Goal: Information Seeking & Learning: Learn about a topic

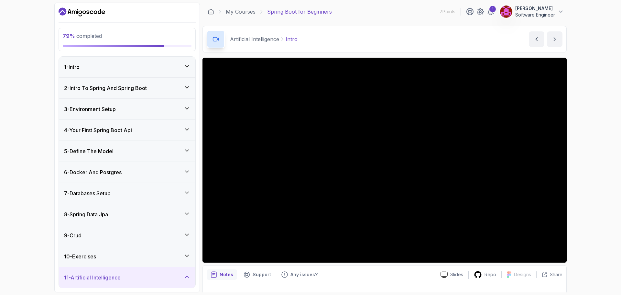
scroll to position [64, 0]
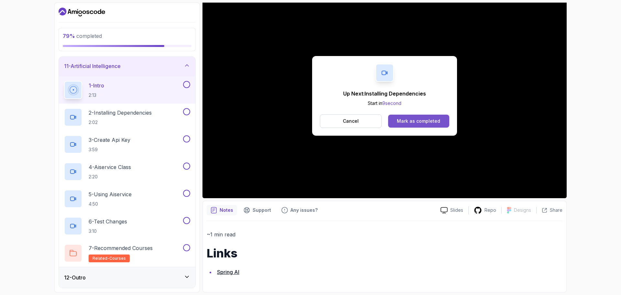
click at [432, 118] on div "Mark as completed" at bounding box center [418, 121] width 43 height 6
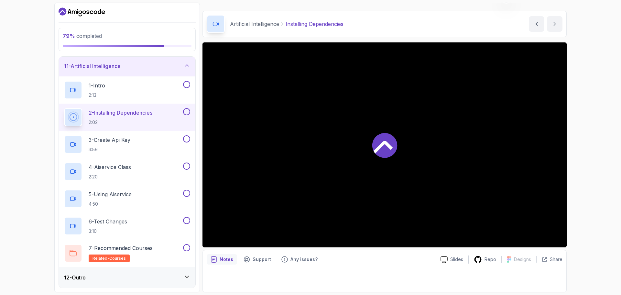
scroll to position [15, 0]
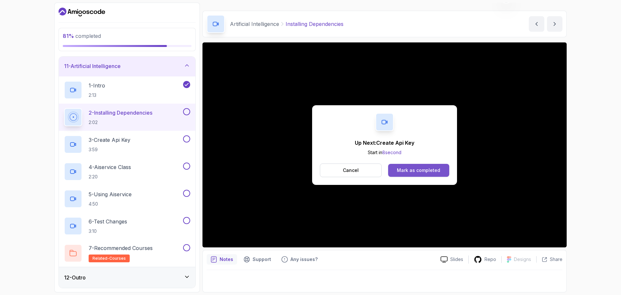
click at [400, 173] on button "Mark as completed" at bounding box center [418, 170] width 61 height 13
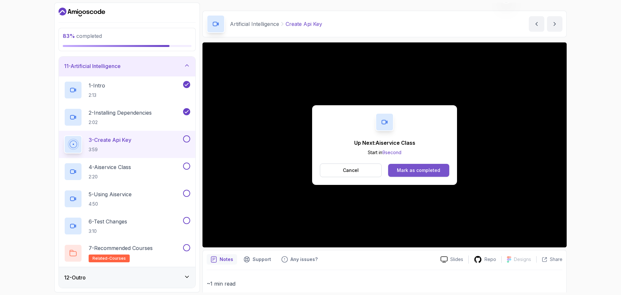
click at [412, 168] on div "Mark as completed" at bounding box center [418, 170] width 43 height 6
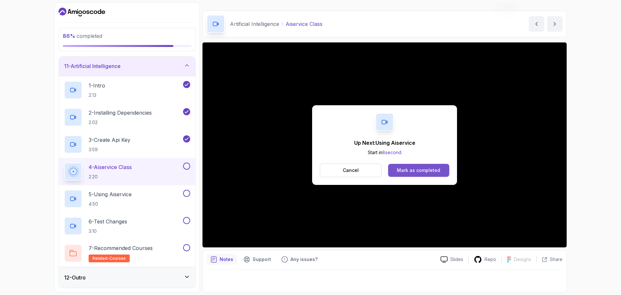
click at [429, 167] on div "Mark as completed" at bounding box center [418, 170] width 43 height 6
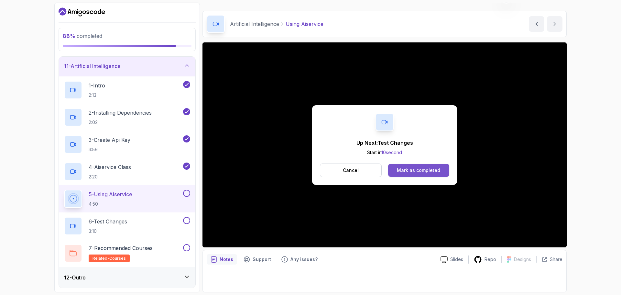
click at [402, 170] on div "Mark as completed" at bounding box center [418, 170] width 43 height 6
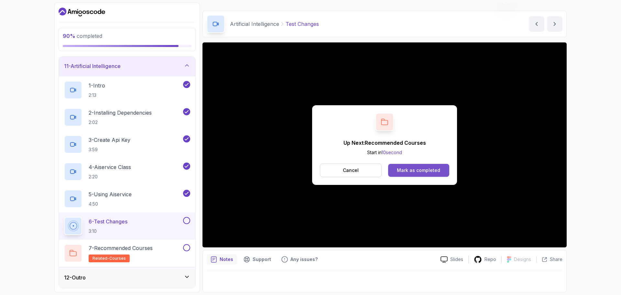
click at [434, 168] on div "Mark as completed" at bounding box center [418, 170] width 43 height 6
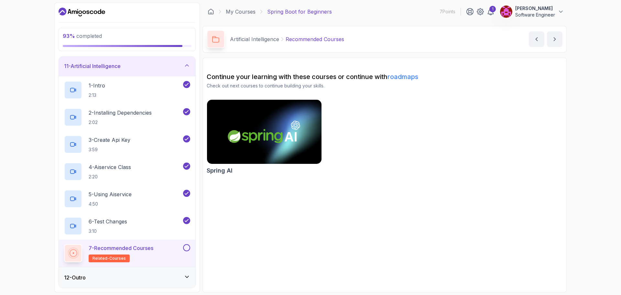
click at [189, 246] on button at bounding box center [186, 247] width 7 height 7
click at [160, 276] on div "12 - Outro" at bounding box center [127, 277] width 126 height 8
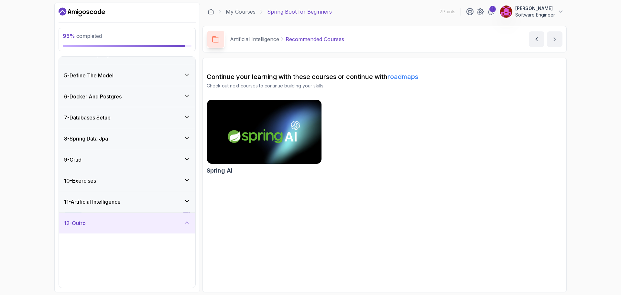
scroll to position [75, 0]
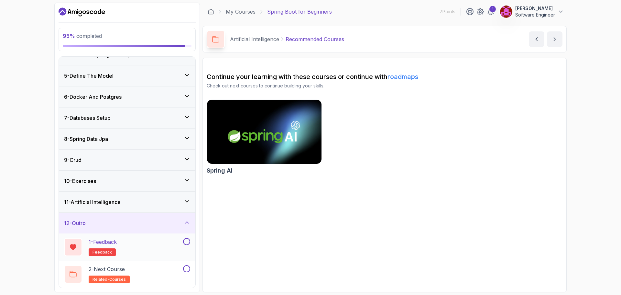
click at [168, 242] on div "1 - Feedback feedback" at bounding box center [123, 247] width 118 height 18
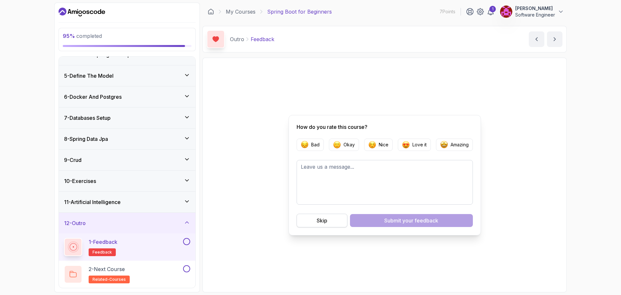
click at [324, 221] on div "Skip" at bounding box center [322, 220] width 11 height 8
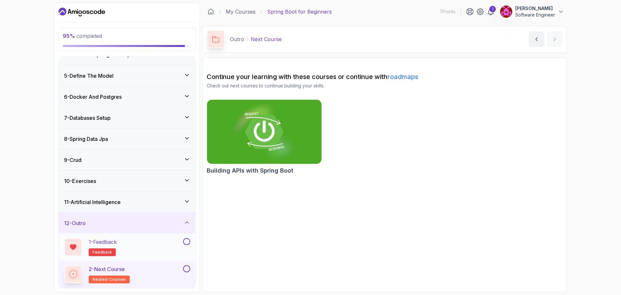
click at [188, 242] on button at bounding box center [186, 241] width 7 height 7
click at [271, 222] on section "Continue your learning with these courses or continue with roadmaps Check out n…" at bounding box center [384, 175] width 364 height 234
click at [186, 268] on button at bounding box center [186, 268] width 7 height 7
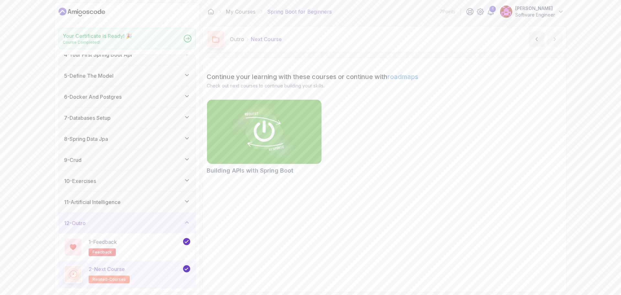
scroll to position [73, 0]
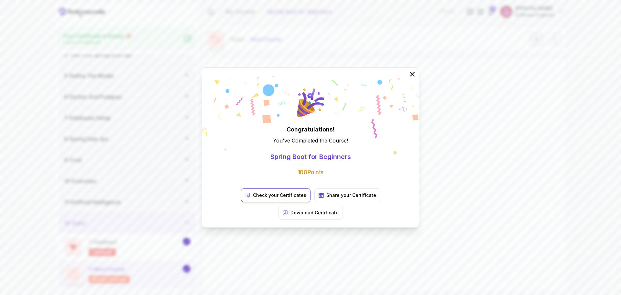
click at [253, 198] on p "Check your Certificates" at bounding box center [279, 195] width 53 height 6
click at [339, 209] on p "Download Certificate" at bounding box center [314, 212] width 48 height 6
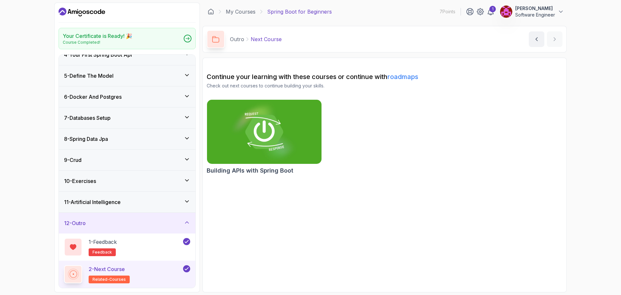
click at [81, 9] on icon "Dashboard" at bounding box center [82, 12] width 47 height 10
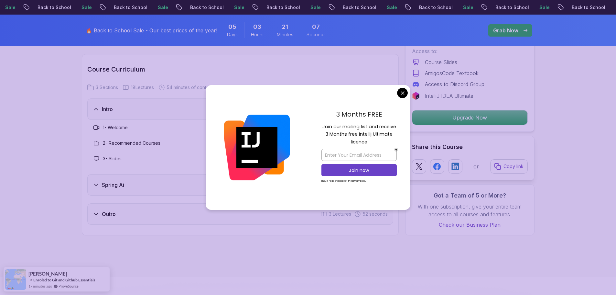
scroll to position [809, 0]
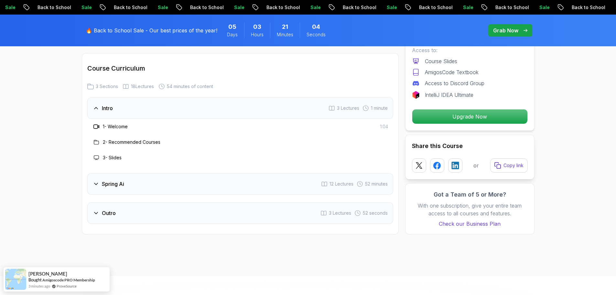
click at [138, 178] on div "Spring Ai 12 Lectures 52 minutes" at bounding box center [240, 183] width 306 height 21
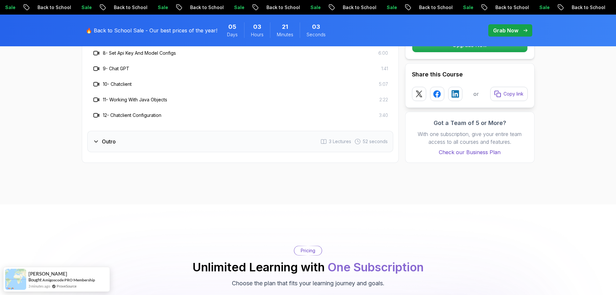
scroll to position [1035, 0]
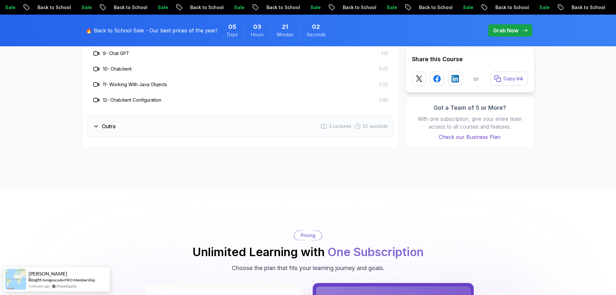
click at [150, 127] on div "Outro 3 Lectures 52 seconds" at bounding box center [240, 125] width 306 height 21
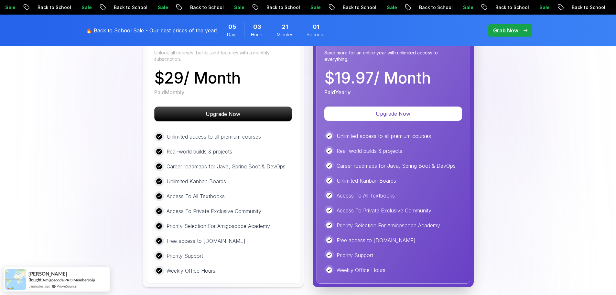
scroll to position [1261, 0]
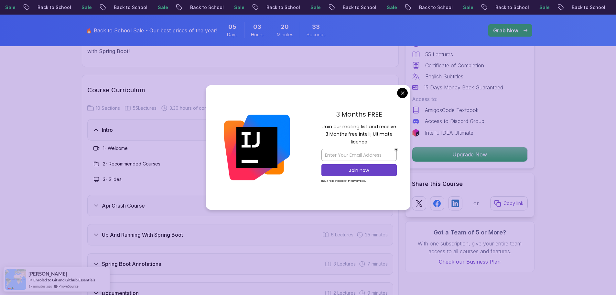
scroll to position [1100, 0]
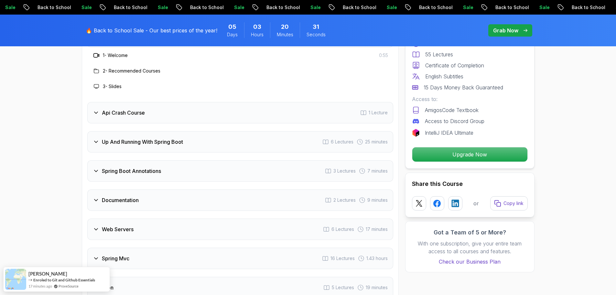
click at [127, 102] on div "Api Crash Course 1 Lecture" at bounding box center [240, 112] width 306 height 21
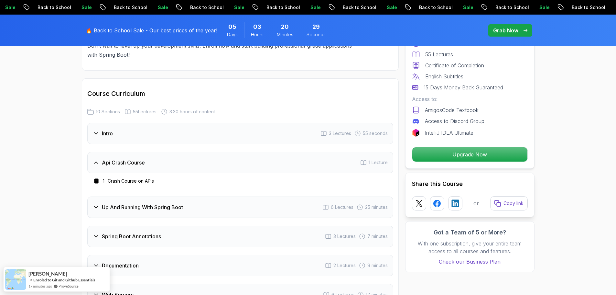
scroll to position [1003, 0]
click at [98, 204] on icon at bounding box center [96, 207] width 6 height 6
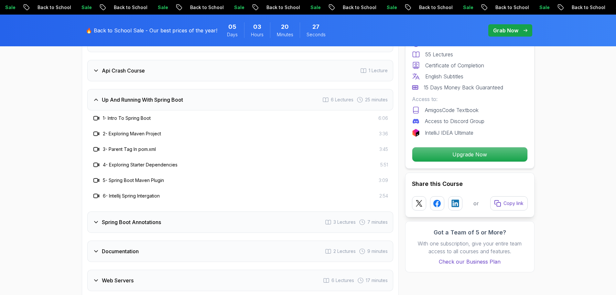
scroll to position [1100, 0]
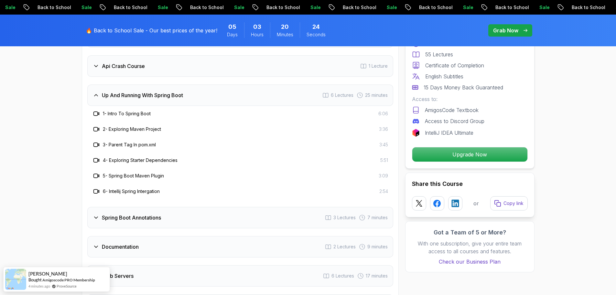
click at [117, 213] on h3 "Spring Boot Annotations" at bounding box center [131, 217] width 59 height 8
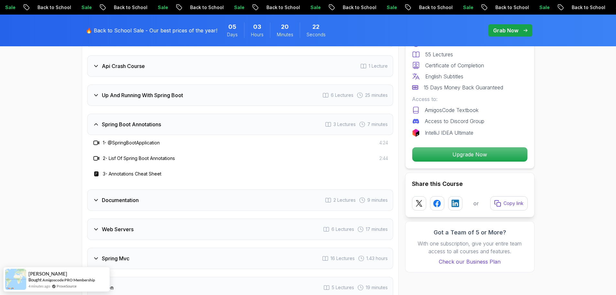
click at [121, 196] on h3 "Documentation" at bounding box center [120, 200] width 37 height 8
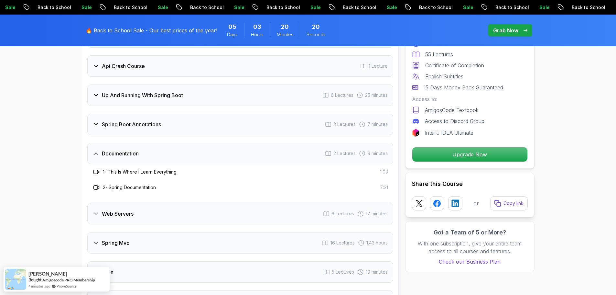
click at [123, 210] on h3 "Web Servers" at bounding box center [118, 214] width 32 height 8
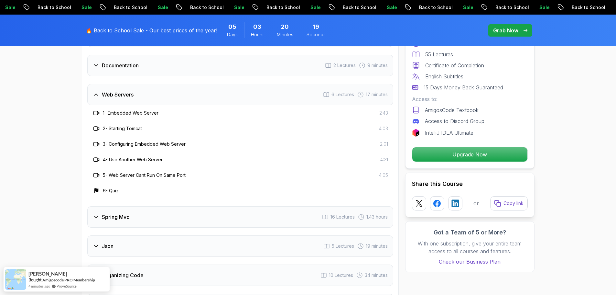
scroll to position [1197, 0]
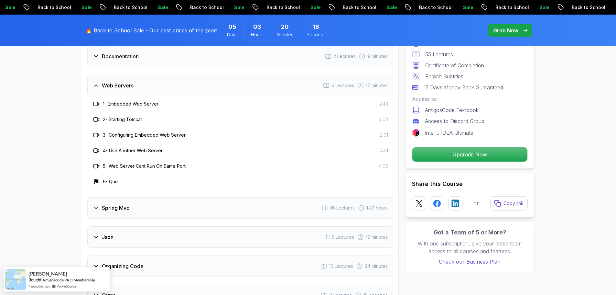
click at [123, 204] on h3 "Spring Mvc" at bounding box center [115, 208] width 27 height 8
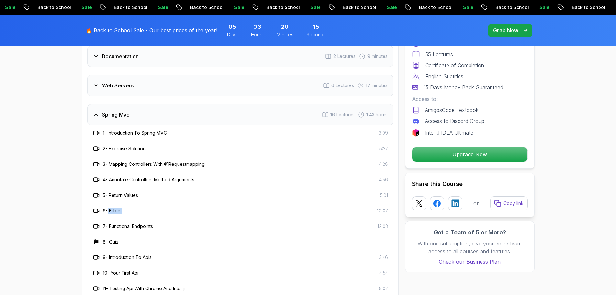
drag, startPoint x: 124, startPoint y: 199, endPoint x: 108, endPoint y: 197, distance: 16.0
click at [108, 207] on div "6 - Filters 10:07" at bounding box center [241, 211] width 296 height 8
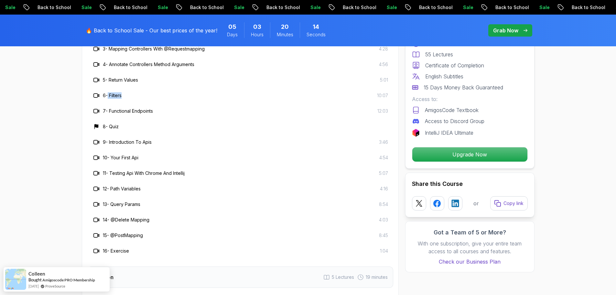
scroll to position [1455, 0]
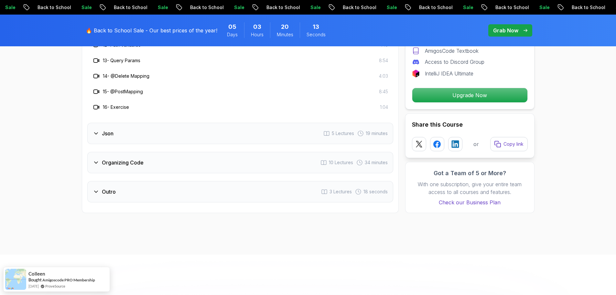
click at [125, 158] on div "Organizing Code 10 Lectures 34 minutes" at bounding box center [240, 162] width 306 height 21
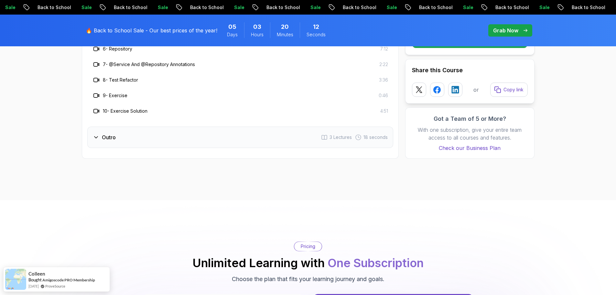
scroll to position [1294, 0]
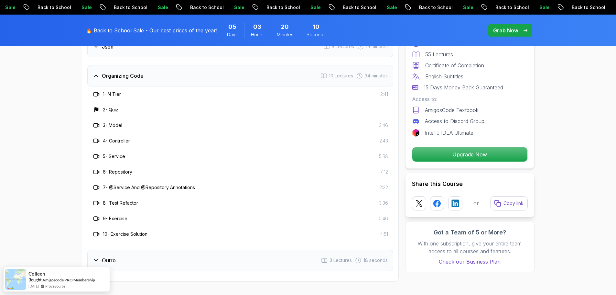
drag, startPoint x: 70, startPoint y: 144, endPoint x: 104, endPoint y: 76, distance: 76.2
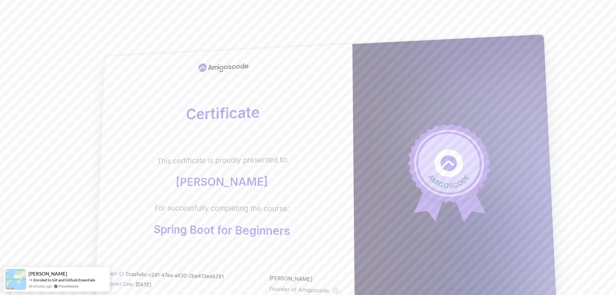
drag, startPoint x: 250, startPoint y: 112, endPoint x: 213, endPoint y: 117, distance: 37.2
click at [213, 117] on h2 "Certificate" at bounding box center [226, 112] width 227 height 21
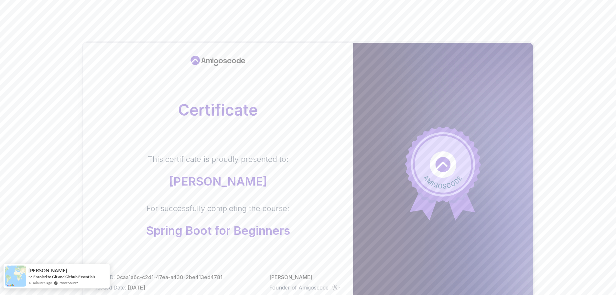
click at [107, 268] on div "shubham -> Enroled to Git and Github Essentials 18 minutes ago ProveSource" at bounding box center [56, 275] width 107 height 25
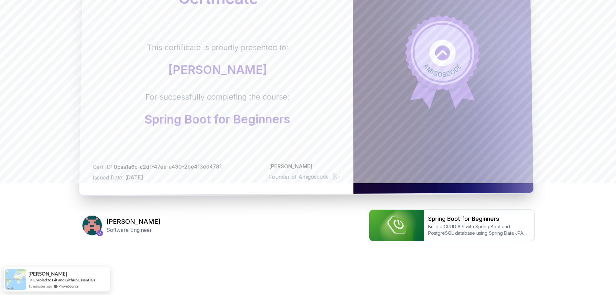
scroll to position [115, 0]
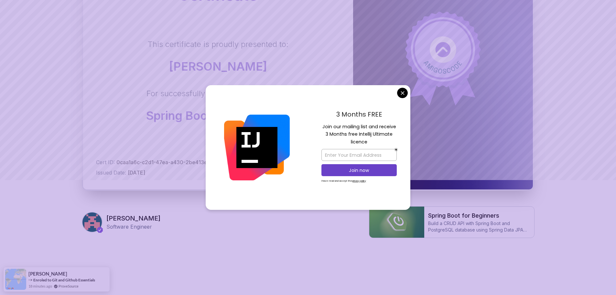
click at [401, 91] on body "Certificate This certificate is proudly presented to: Amr Almajeedi For success…" at bounding box center [308, 89] width 616 height 409
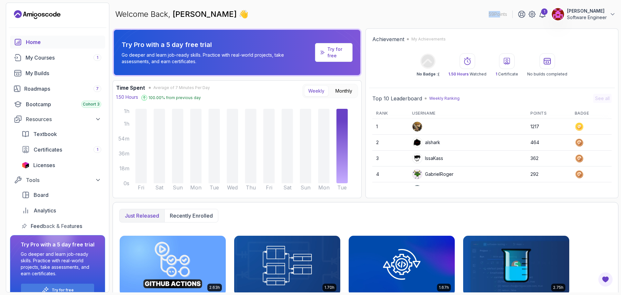
drag, startPoint x: 488, startPoint y: 17, endPoint x: 497, endPoint y: 17, distance: 8.7
click at [497, 17] on div "Welcome Back, Amr Almajeedi 👋 59 Points 1 Amr Almajeedi Software Engineer" at bounding box center [366, 14] width 506 height 23
click at [388, 16] on div "Welcome Back, Amr Almajeedi 👋 59 Points 1 Amr Almajeedi Software Engineer" at bounding box center [366, 14] width 506 height 23
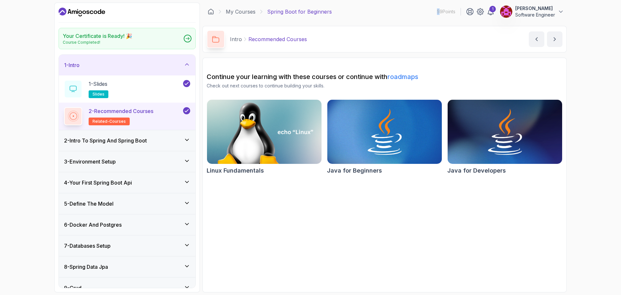
drag, startPoint x: 437, startPoint y: 12, endPoint x: 441, endPoint y: 11, distance: 3.7
click at [438, 12] on p "59 Points" at bounding box center [446, 11] width 18 height 6
click at [441, 11] on p "59 Points" at bounding box center [446, 11] width 18 height 6
click at [491, 14] on icon at bounding box center [490, 11] width 5 height 6
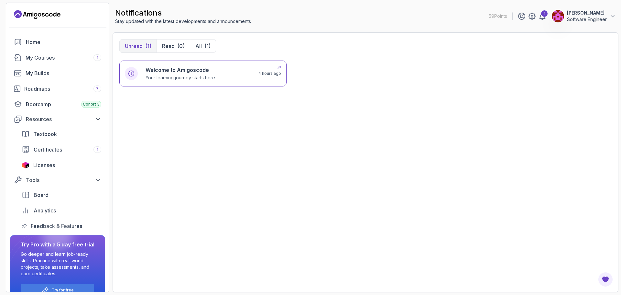
click at [183, 73] on h6 "Welcome to Amigoscode" at bounding box center [181, 70] width 70 height 8
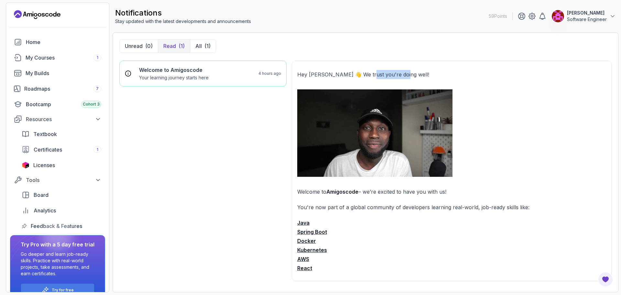
drag, startPoint x: 390, startPoint y: 73, endPoint x: 415, endPoint y: 81, distance: 26.4
click at [411, 73] on p "Hey [PERSON_NAME] 👋 We trust you're doing well!" at bounding box center [451, 74] width 309 height 9
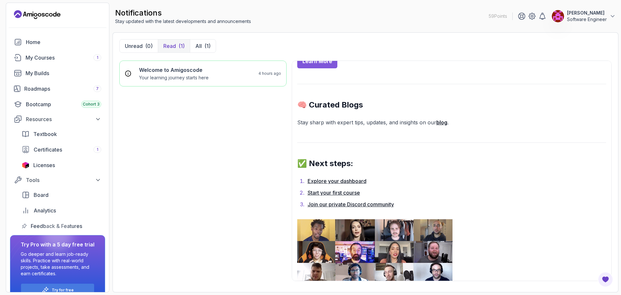
scroll to position [323, 0]
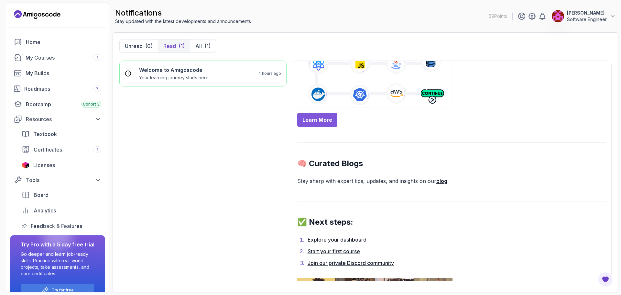
click at [495, 16] on p "59 Points" at bounding box center [498, 16] width 18 height 6
click at [493, 16] on p "59 Points" at bounding box center [498, 16] width 18 height 6
click at [531, 17] on icon at bounding box center [532, 16] width 8 height 8
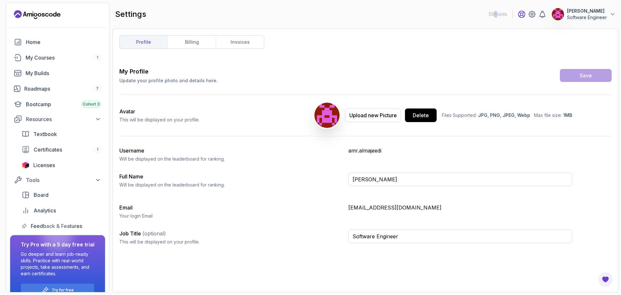
click at [523, 16] on icon at bounding box center [521, 14] width 6 height 6
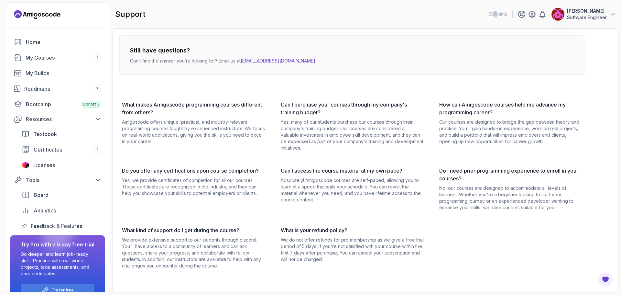
click at [554, 15] on img at bounding box center [557, 14] width 13 height 13
drag, startPoint x: 350, startPoint y: 31, endPoint x: 345, endPoint y: 31, distance: 4.9
click at [350, 31] on div "Still have questions? Can’t find the answer you’re looking for? Email us at hel…" at bounding box center [366, 160] width 506 height 264
click at [53, 56] on div "My Courses 1" at bounding box center [64, 58] width 76 height 8
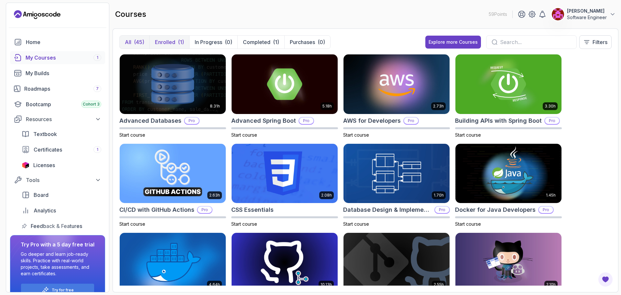
click at [178, 38] on div "(1)" at bounding box center [181, 42] width 6 height 8
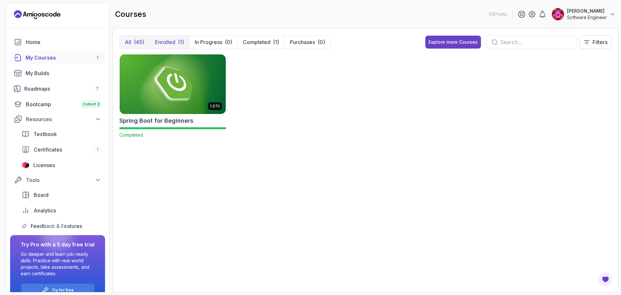
click at [138, 45] on div "(45)" at bounding box center [139, 42] width 10 height 8
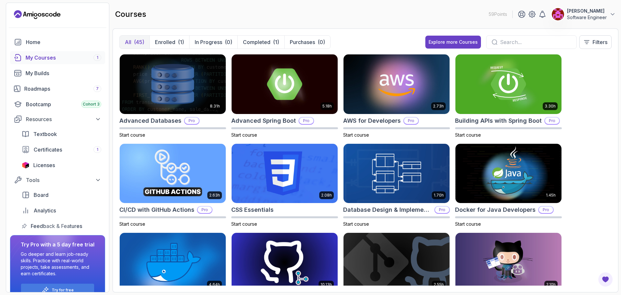
click at [41, 35] on div at bounding box center [57, 28] width 103 height 16
click at [42, 40] on div "Home" at bounding box center [63, 42] width 75 height 8
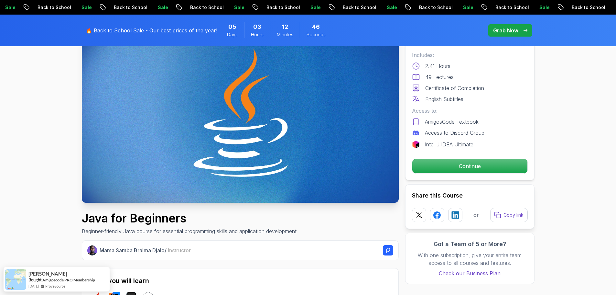
scroll to position [97, 0]
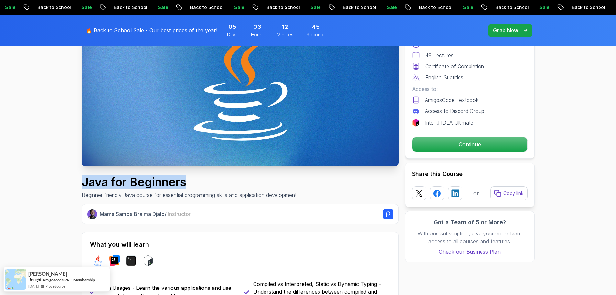
drag, startPoint x: 83, startPoint y: 182, endPoint x: 187, endPoint y: 174, distance: 103.8
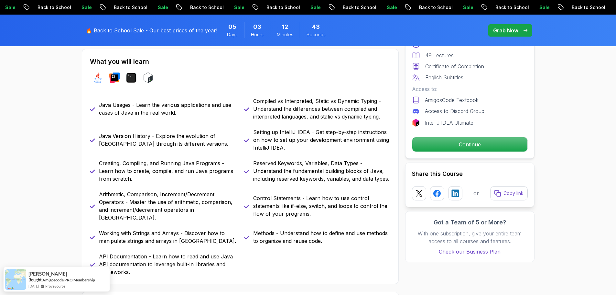
scroll to position [291, 0]
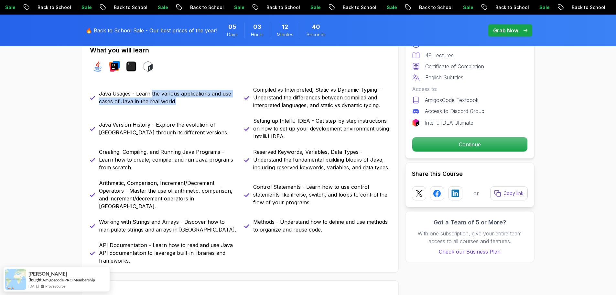
drag, startPoint x: 151, startPoint y: 89, endPoint x: 193, endPoint y: 102, distance: 44.1
click at [193, 102] on div "Java Usages - Learn the various applications and use cases of Java in the real …" at bounding box center [163, 97] width 147 height 23
drag, startPoint x: 117, startPoint y: 125, endPoint x: 152, endPoint y: 125, distance: 34.3
click at [119, 125] on p "Java Version History - Explore the evolution of Java through its different vers…" at bounding box center [167, 129] width 137 height 16
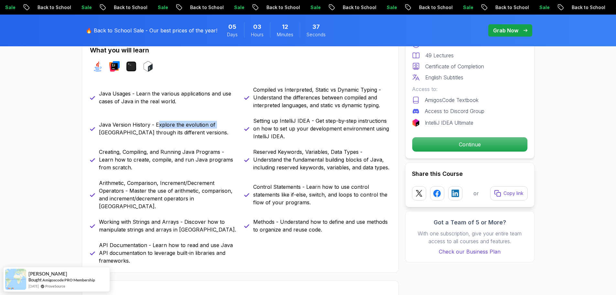
drag, startPoint x: 168, startPoint y: 124, endPoint x: 214, endPoint y: 127, distance: 46.0
click at [214, 127] on p "Java Version History - Explore the evolution of Java through its different vers…" at bounding box center [167, 129] width 137 height 16
click at [105, 153] on p "Creating, Compiling, and Running Java Programs - Learn how to create, compile, …" at bounding box center [167, 159] width 137 height 23
click at [128, 152] on p "Creating, Compiling, and Running Java Programs - Learn how to create, compile, …" at bounding box center [167, 159] width 137 height 23
drag, startPoint x: 158, startPoint y: 151, endPoint x: 176, endPoint y: 151, distance: 18.8
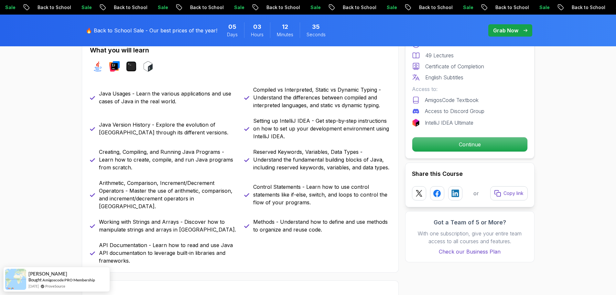
click at [158, 151] on p "Creating, Compiling, and Running Java Programs - Learn how to create, compile, …" at bounding box center [167, 159] width 137 height 23
drag, startPoint x: 111, startPoint y: 160, endPoint x: 156, endPoint y: 159, distance: 45.0
click at [140, 160] on p "Creating, Compiling, and Running Java Programs - Learn how to create, compile, …" at bounding box center [167, 159] width 137 height 23
drag, startPoint x: 160, startPoint y: 158, endPoint x: 202, endPoint y: 158, distance: 42.1
click at [186, 158] on p "Creating, Compiling, and Running Java Programs - Learn how to create, compile, …" at bounding box center [167, 159] width 137 height 23
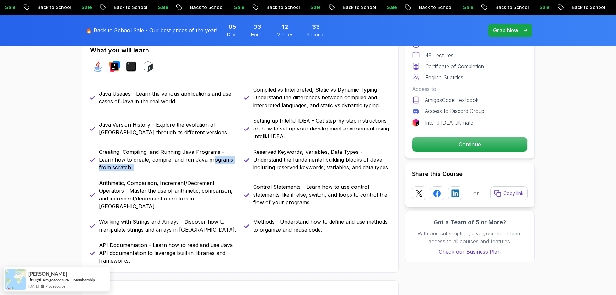
drag, startPoint x: 223, startPoint y: 158, endPoint x: 160, endPoint y: 170, distance: 64.4
click at [240, 166] on div "Java Usages - Learn the various applications and use cases of Java in the real …" at bounding box center [240, 175] width 301 height 179
click at [109, 181] on p "Arithmetic, Comparison, Increment/Decrement Operators - Master the use of arith…" at bounding box center [167, 194] width 137 height 31
drag, startPoint x: 100, startPoint y: 182, endPoint x: 118, endPoint y: 183, distance: 18.1
click at [118, 183] on p "Arithmetic, Comparison, Increment/Decrement Operators - Master the use of arith…" at bounding box center [167, 194] width 137 height 31
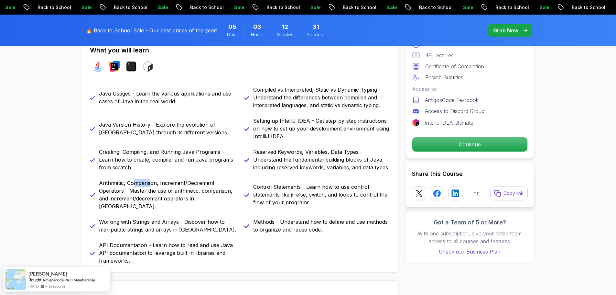
drag, startPoint x: 136, startPoint y: 181, endPoint x: 171, endPoint y: 178, distance: 34.8
click at [159, 180] on p "Arithmetic, Comparison, Increment/Decrement Operators - Master the use of arith…" at bounding box center [167, 194] width 137 height 31
drag, startPoint x: 182, startPoint y: 179, endPoint x: 194, endPoint y: 179, distance: 12.0
click at [193, 179] on div "Java Usages - Learn the various applications and use cases of Java in the real …" at bounding box center [240, 175] width 301 height 179
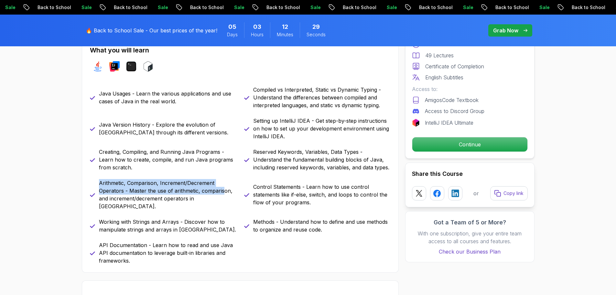
drag, startPoint x: 96, startPoint y: 191, endPoint x: 225, endPoint y: 188, distance: 129.8
click at [225, 188] on div "Arithmetic, Comparison, Increment/Decrement Operators - Master the use of arith…" at bounding box center [163, 194] width 147 height 31
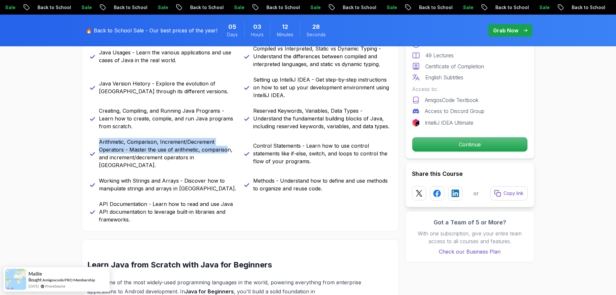
scroll to position [388, 0]
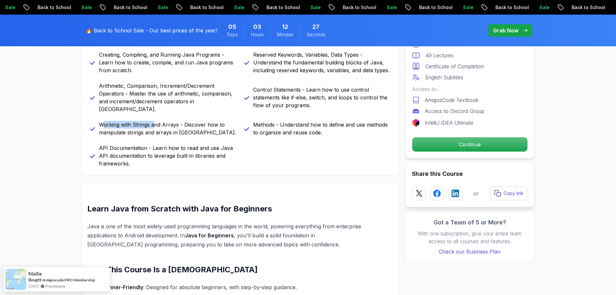
drag, startPoint x: 105, startPoint y: 115, endPoint x: 167, endPoint y: 114, distance: 61.1
click at [157, 112] on div "Java Usages - Learn the various applications and use cases of Java in the real …" at bounding box center [240, 78] width 301 height 179
click at [168, 121] on p "Working with Strings and Arrays - Discover how to manipulate strings and arrays…" at bounding box center [167, 129] width 137 height 16
drag, startPoint x: 188, startPoint y: 118, endPoint x: 200, endPoint y: 128, distance: 15.9
click at [200, 128] on p "Working with Strings and Arrays - Discover how to manipulate strings and arrays…" at bounding box center [167, 129] width 137 height 16
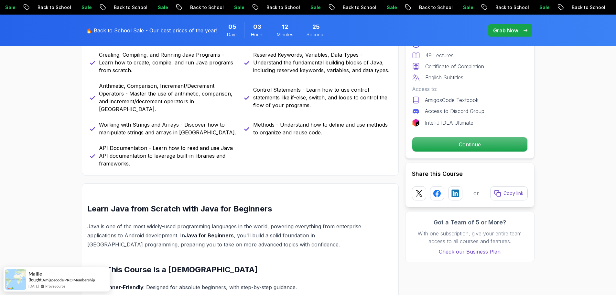
drag, startPoint x: 158, startPoint y: 135, endPoint x: 154, endPoint y: 135, distance: 3.3
click at [157, 135] on div "Java Usages - Learn the various applications and use cases of Java in the real …" at bounding box center [240, 78] width 301 height 179
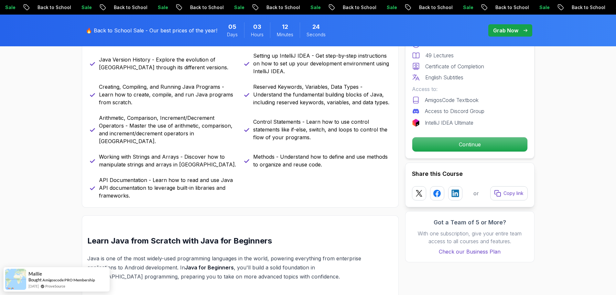
scroll to position [356, 0]
drag, startPoint x: 129, startPoint y: 170, endPoint x: 144, endPoint y: 172, distance: 14.6
click at [141, 176] on div "API Documentation - Learn how to read and use Java API documentation to leverag…" at bounding box center [163, 187] width 147 height 23
drag, startPoint x: 148, startPoint y: 172, endPoint x: 226, endPoint y: 174, distance: 77.6
click at [226, 176] on p "API Documentation - Learn how to read and use Java API documentation to leverag…" at bounding box center [167, 187] width 137 height 23
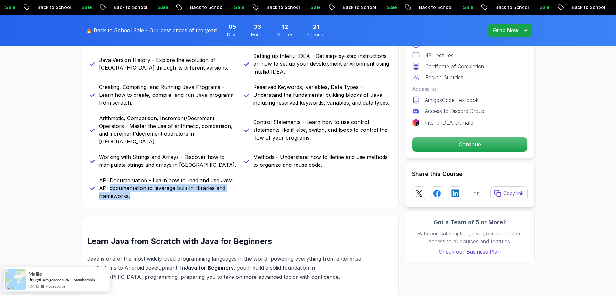
drag, startPoint x: 113, startPoint y: 179, endPoint x: 147, endPoint y: 185, distance: 35.0
click at [144, 185] on p "API Documentation - Learn how to read and use Java API documentation to leverag…" at bounding box center [167, 187] width 137 height 23
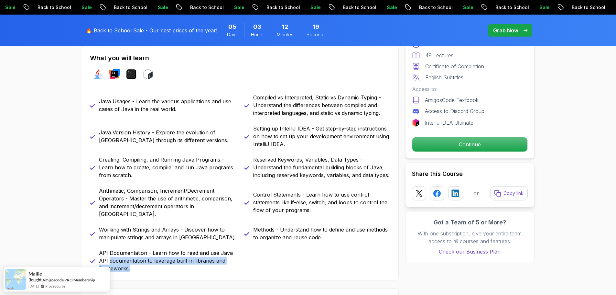
scroll to position [291, 0]
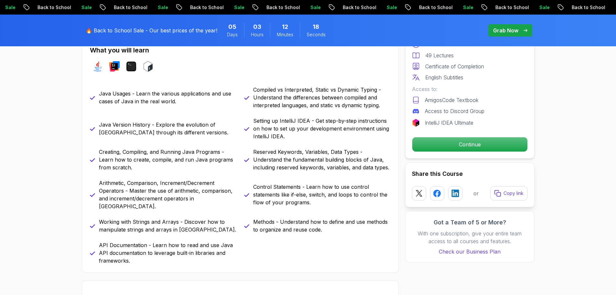
click at [283, 93] on p "Compiled vs Interpreted, Static vs Dynamic Typing - Understand the differences …" at bounding box center [321, 97] width 137 height 23
drag, startPoint x: 247, startPoint y: 89, endPoint x: 321, endPoint y: 86, distance: 74.4
click at [304, 86] on div "Compiled vs Interpreted, Static vs Dynamic Typing - Understand the differences …" at bounding box center [317, 97] width 147 height 23
drag, startPoint x: 327, startPoint y: 88, endPoint x: 367, endPoint y: 89, distance: 40.1
click at [358, 89] on p "Compiled vs Interpreted, Static vs Dynamic Typing - Understand the differences …" at bounding box center [321, 97] width 137 height 23
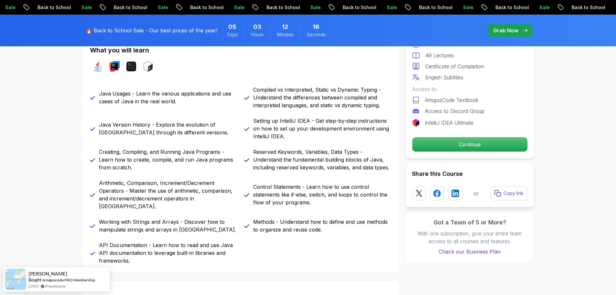
click at [370, 89] on p "Compiled vs Interpreted, Static vs Dynamic Typing - Understand the differences …" at bounding box center [321, 97] width 137 height 23
drag, startPoint x: 270, startPoint y: 107, endPoint x: 266, endPoint y: 102, distance: 6.4
click at [269, 92] on p "Compiled vs Interpreted, Static vs Dynamic Typing - Understand the differences …" at bounding box center [321, 97] width 137 height 23
click at [251, 119] on div "Setting up IntelliJ IDEA - Get step-by-step instructions on how to set up your …" at bounding box center [317, 128] width 147 height 23
drag, startPoint x: 274, startPoint y: 123, endPoint x: 300, endPoint y: 118, distance: 26.0
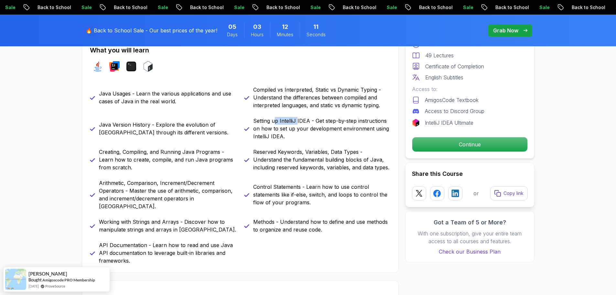
click at [299, 118] on p "Setting up IntelliJ IDEA - Get step-by-step instructions on how to set up your …" at bounding box center [321, 128] width 137 height 23
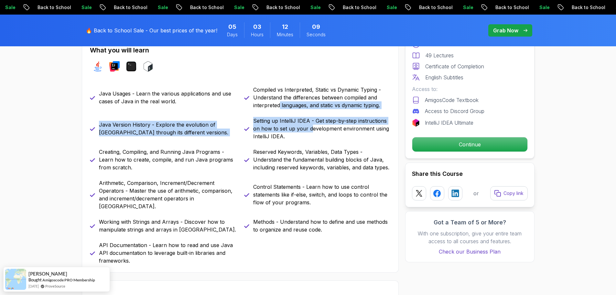
drag, startPoint x: 311, startPoint y: 132, endPoint x: 278, endPoint y: 102, distance: 45.3
click at [279, 103] on div "Java Usages - Learn the various applications and use cases of Java in the real …" at bounding box center [240, 175] width 301 height 179
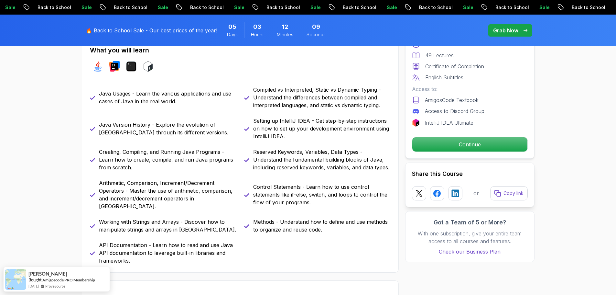
click at [253, 155] on div "Reserved Keywords, Variables, Data Types - Understand the fundamental building …" at bounding box center [317, 159] width 147 height 23
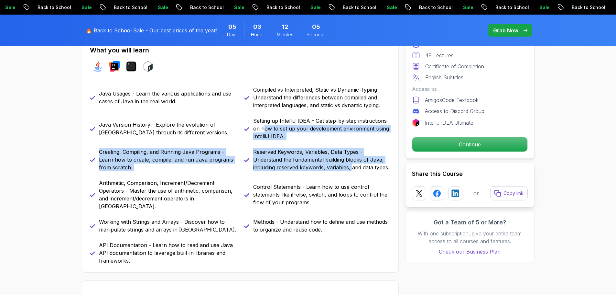
drag, startPoint x: 352, startPoint y: 169, endPoint x: 261, endPoint y: 129, distance: 98.9
click at [262, 129] on div "Java Usages - Learn the various applications and use cases of Java in the real …" at bounding box center [240, 175] width 301 height 179
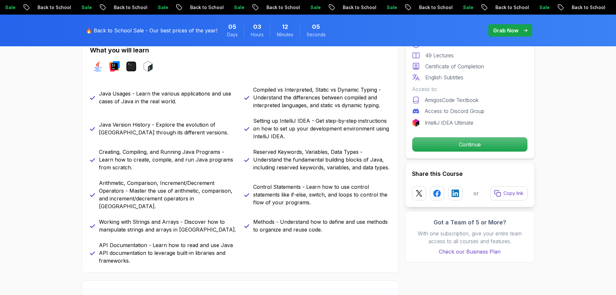
click at [277, 178] on div "Java Usages - Learn the various applications and use cases of Java in the real …" at bounding box center [240, 175] width 301 height 179
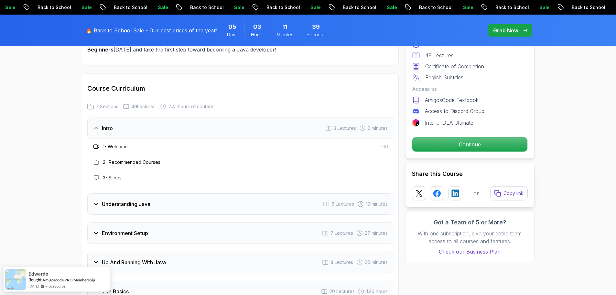
scroll to position [906, 0]
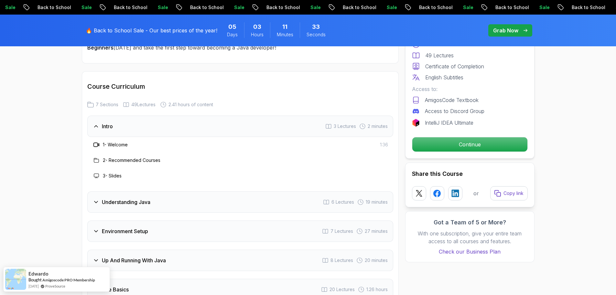
click at [96, 199] on icon at bounding box center [96, 202] width 6 height 6
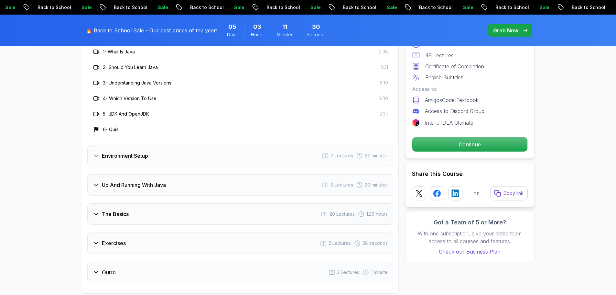
scroll to position [1035, 0]
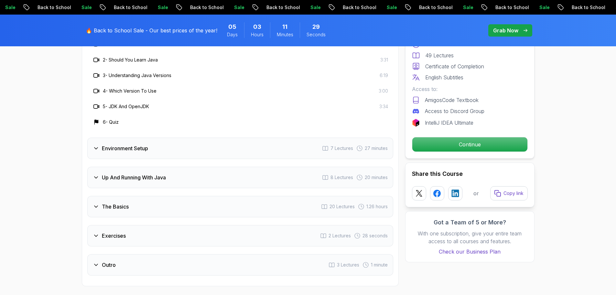
click at [110, 137] on div "Environment Setup 7 Lectures 27 minutes" at bounding box center [240, 147] width 306 height 21
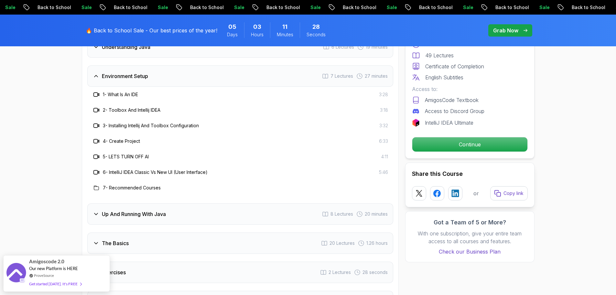
scroll to position [1003, 0]
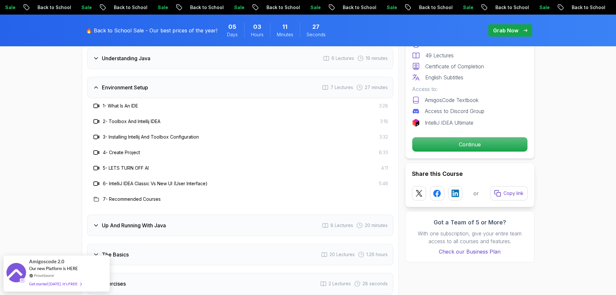
click at [109, 221] on h3 "Up And Running With Java" at bounding box center [134, 225] width 64 height 8
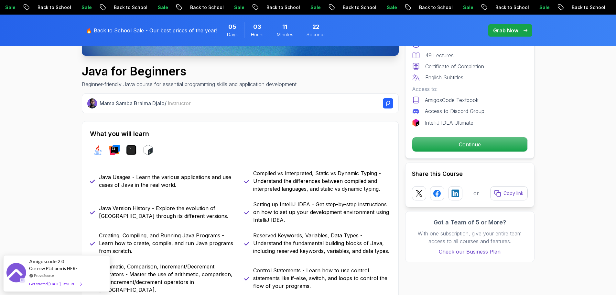
scroll to position [0, 0]
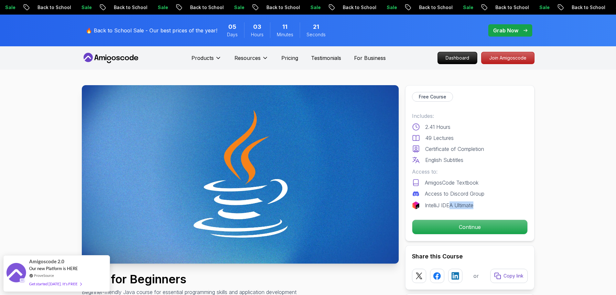
drag, startPoint x: 449, startPoint y: 204, endPoint x: 518, endPoint y: 202, distance: 68.6
click at [514, 203] on div "IntelliJ IDEA Ultimate" at bounding box center [470, 205] width 116 height 8
click at [435, 224] on p "Continue" at bounding box center [469, 227] width 109 height 14
